Goal: Information Seeking & Learning: Check status

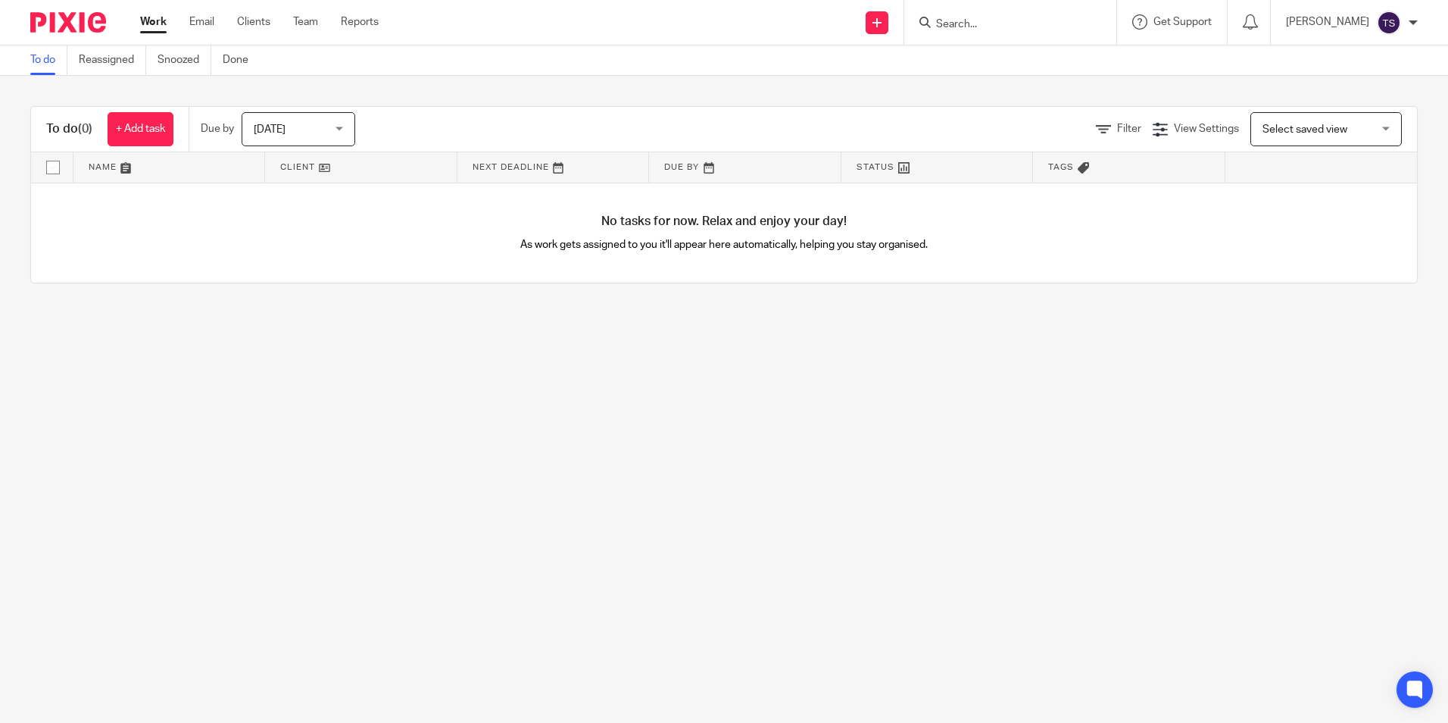
click at [1071, 24] on input "Search" at bounding box center [1003, 25] width 136 height 14
type input "p"
click at [205, 27] on link "Email" at bounding box center [201, 21] width 25 height 15
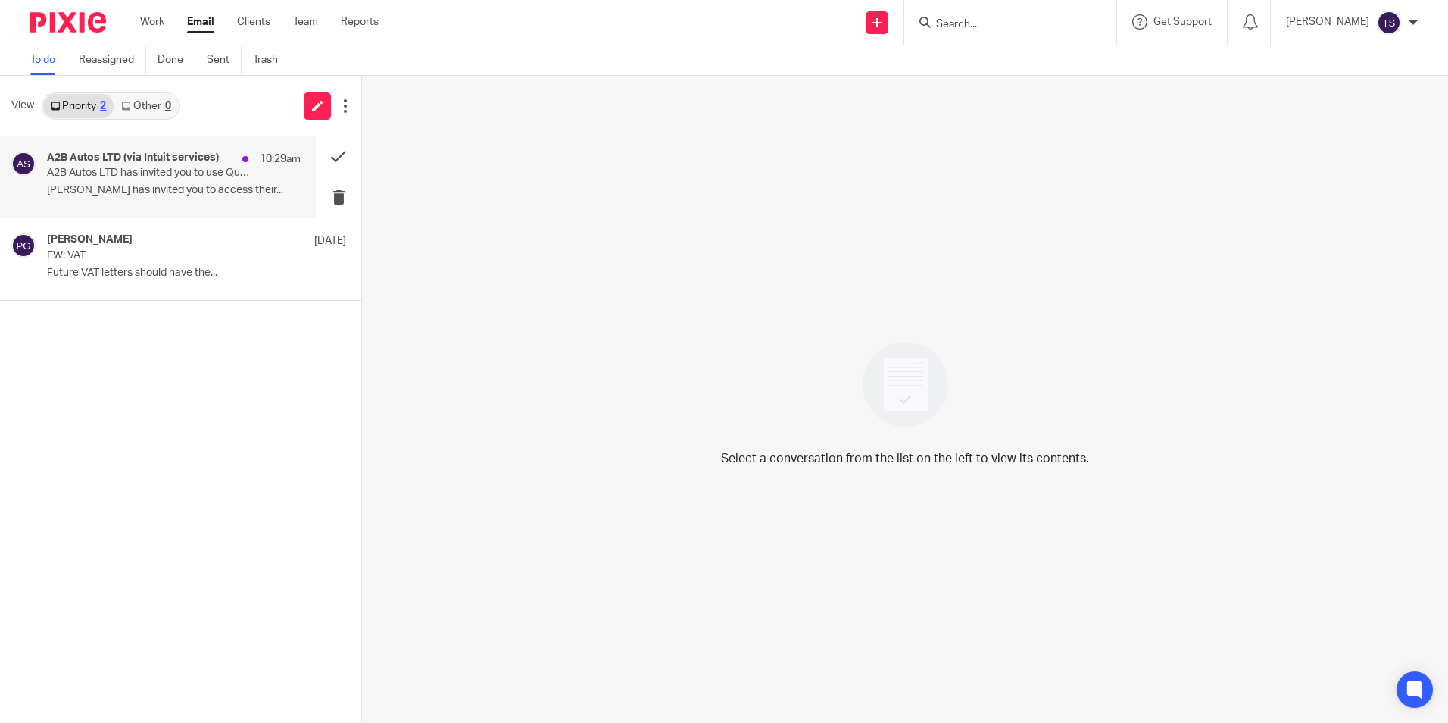
click at [130, 173] on p "A2B Autos LTD has invited you to use QuickBooks Accountant" at bounding box center [148, 173] width 203 height 13
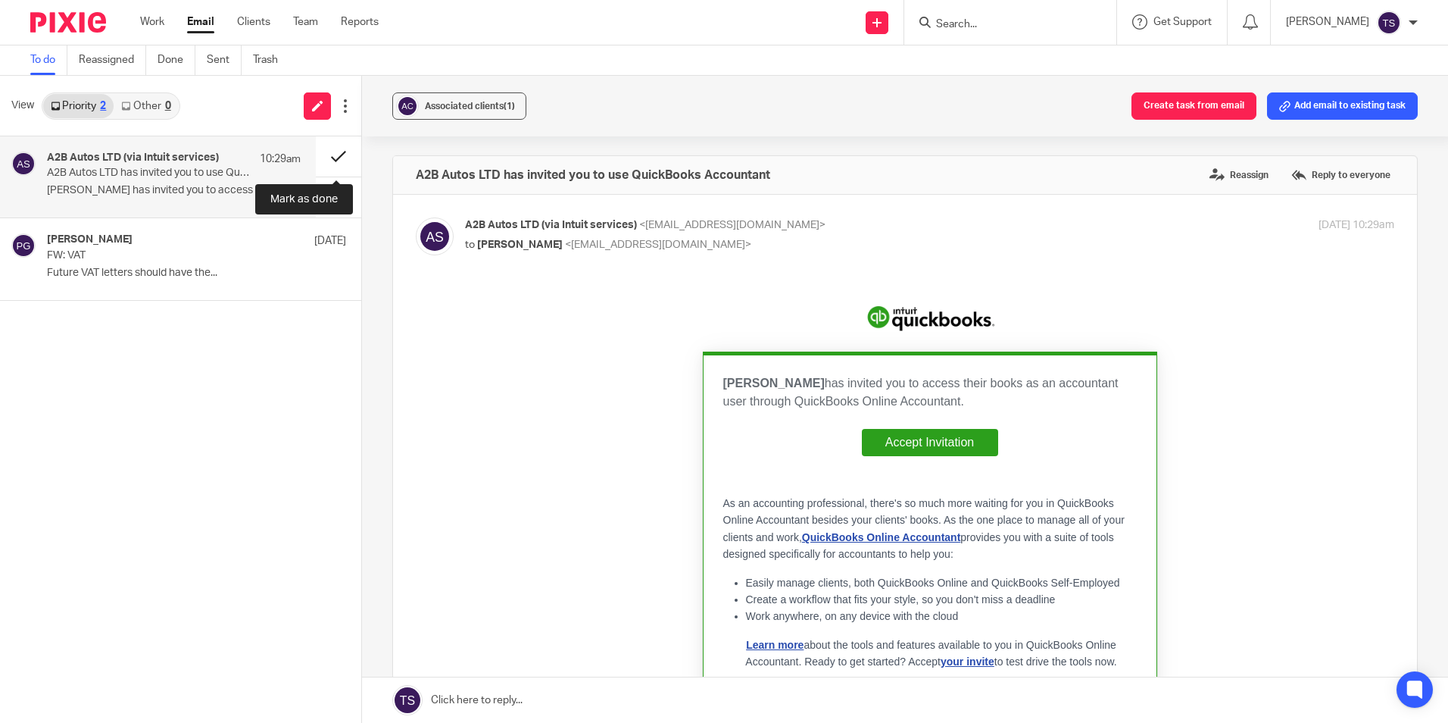
click at [339, 155] on button at bounding box center [338, 156] width 45 height 40
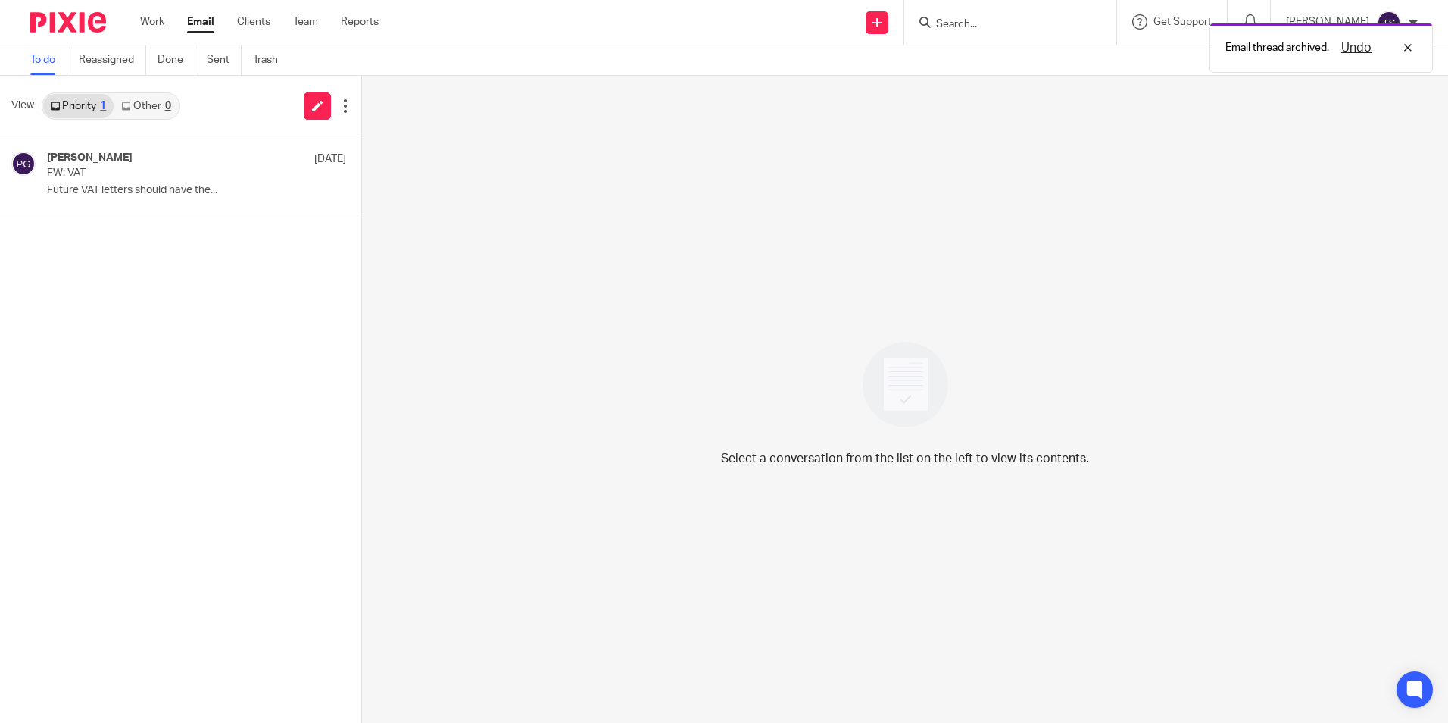
click at [146, 98] on link "Other 0" at bounding box center [146, 106] width 64 height 24
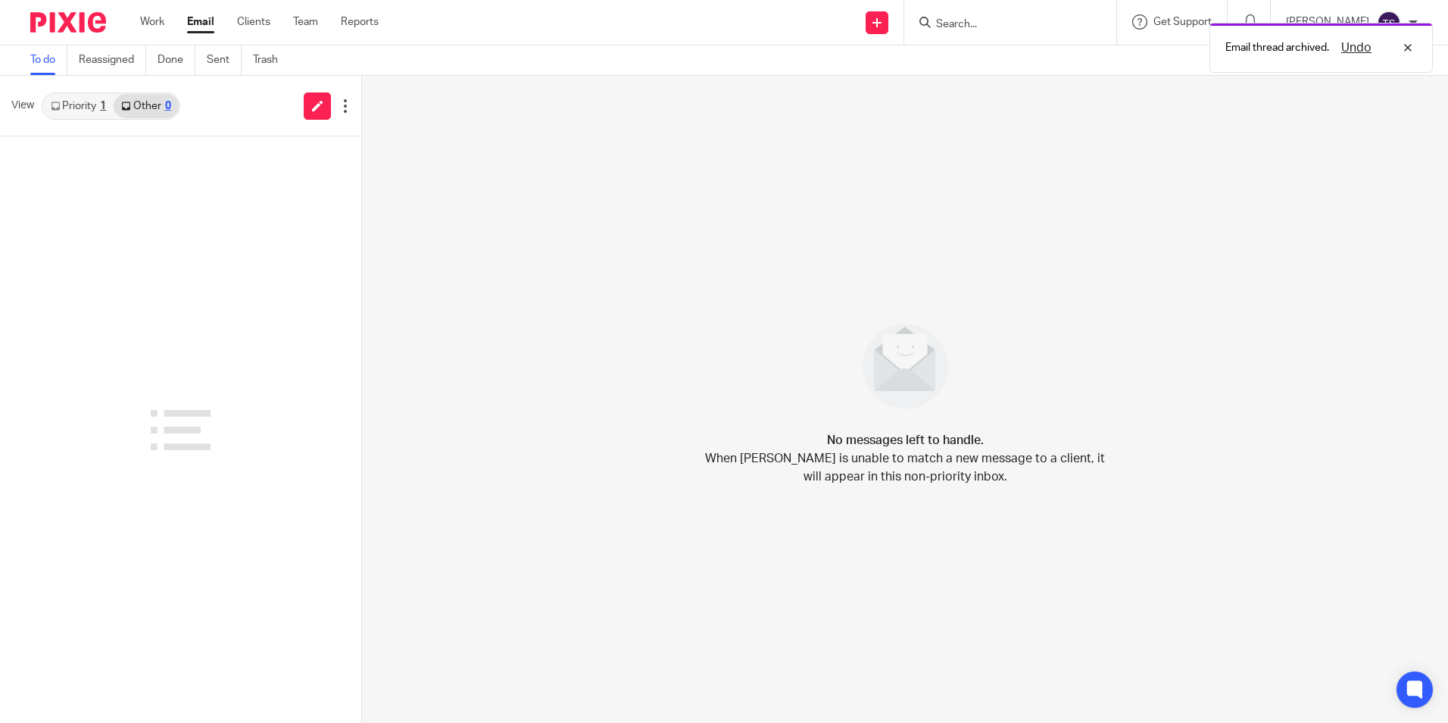
click at [86, 101] on link "Priority 1" at bounding box center [78, 106] width 70 height 24
